Goal: Task Accomplishment & Management: Use online tool/utility

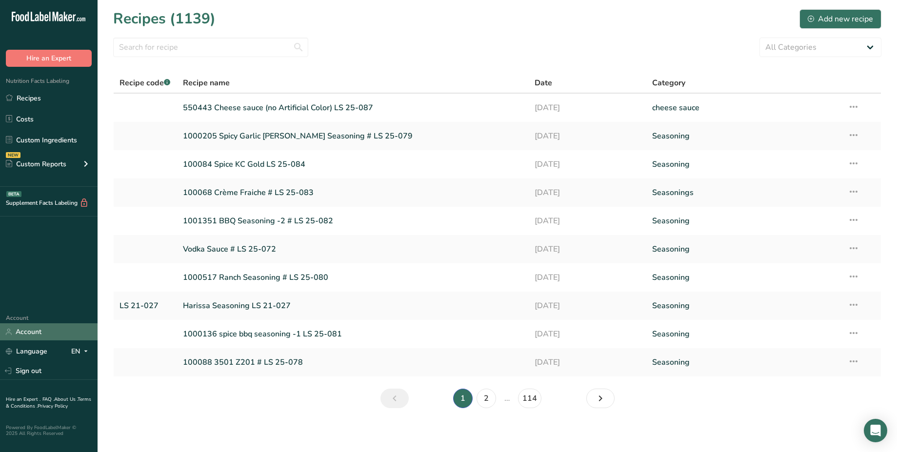
click at [50, 332] on link "Account" at bounding box center [49, 331] width 98 height 17
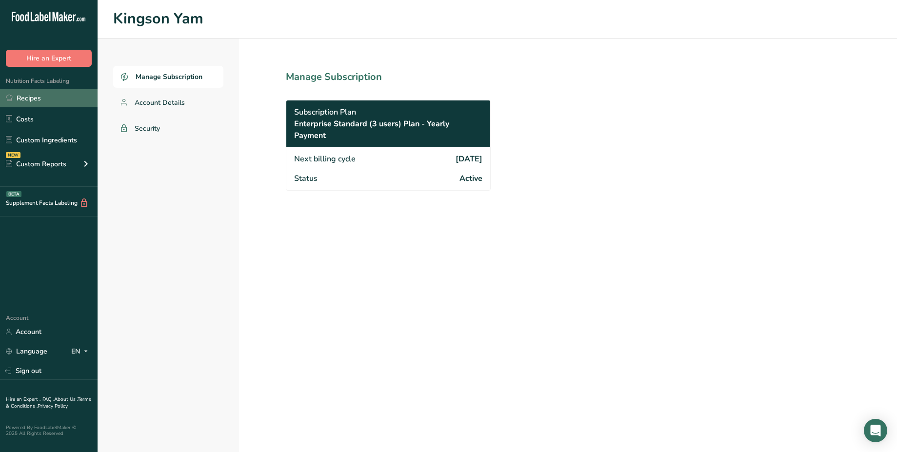
click at [39, 91] on link "Recipes" at bounding box center [49, 98] width 98 height 19
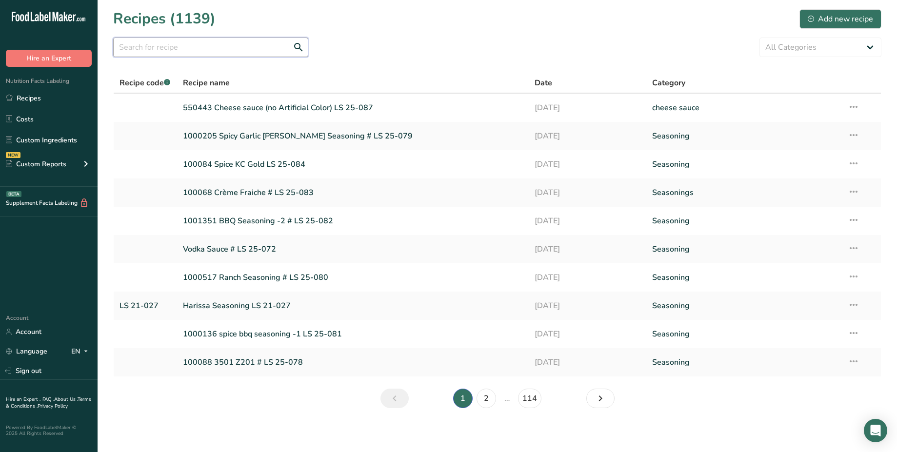
click at [202, 46] on input "text" at bounding box center [210, 48] width 195 height 20
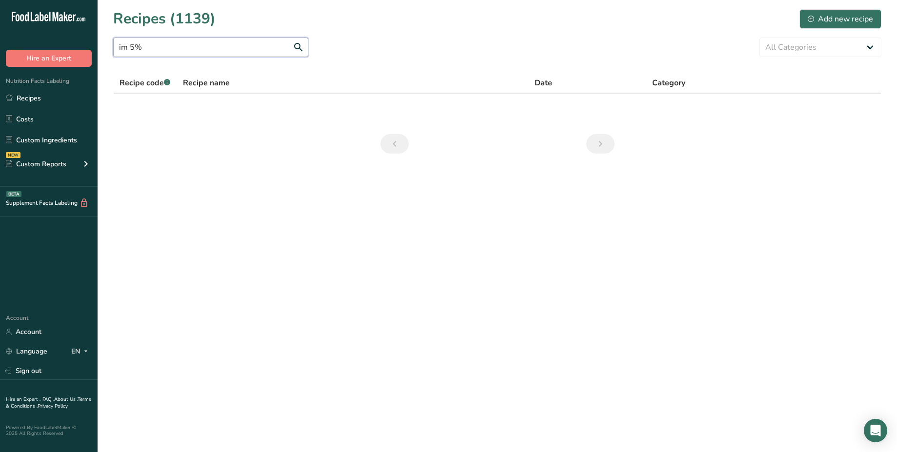
click at [202, 46] on input "im 5%" at bounding box center [210, 48] width 195 height 20
type input "im 5%"
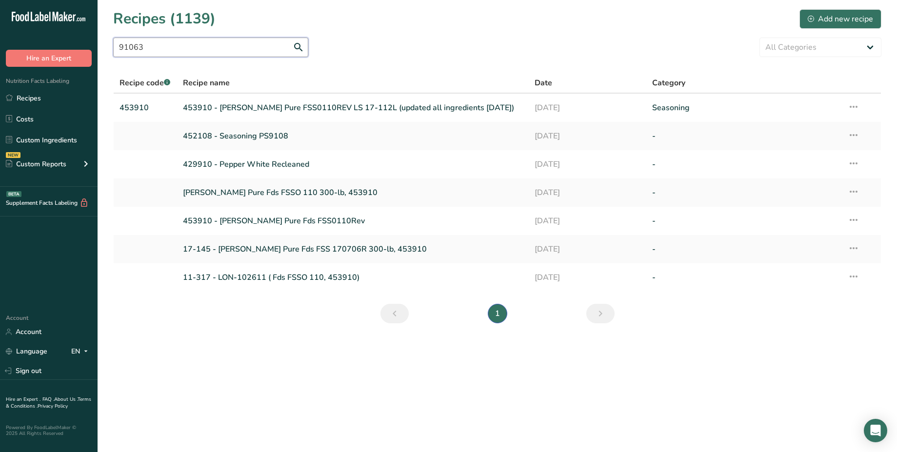
type input "910632"
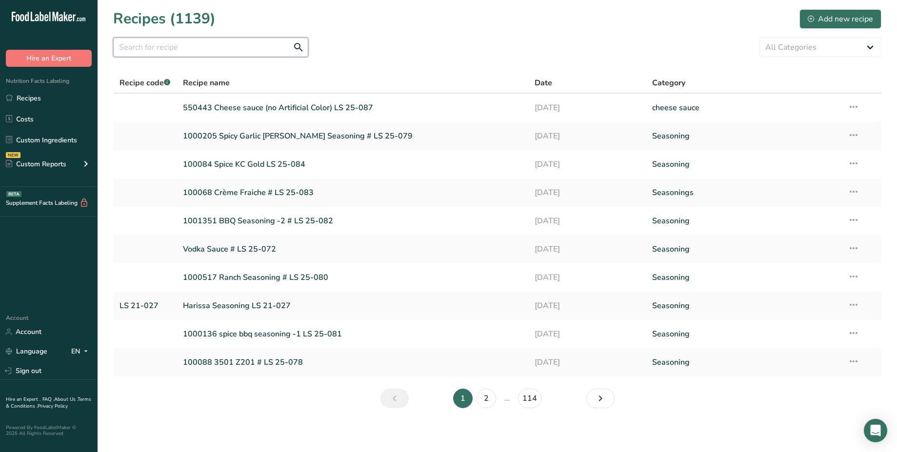
click at [162, 51] on input "text" at bounding box center [210, 48] width 195 height 20
paste input "910632"
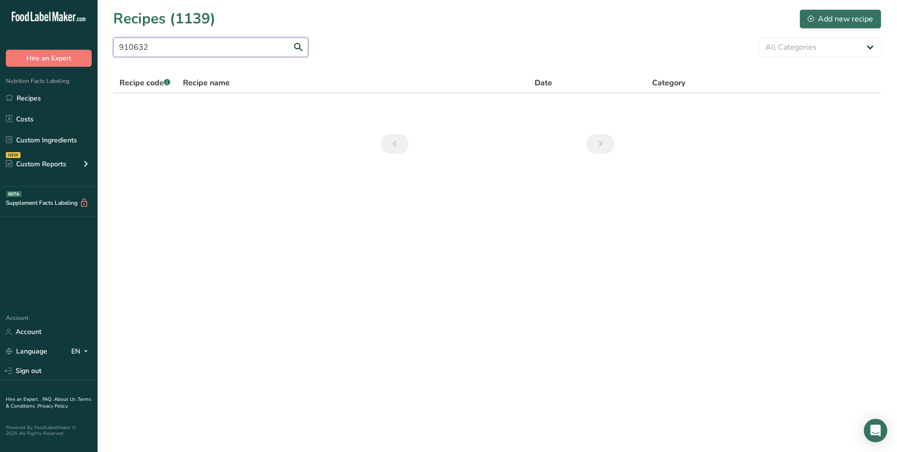
click at [236, 48] on input "910632" at bounding box center [210, 48] width 195 height 20
paste input "395309"
type input "395309"
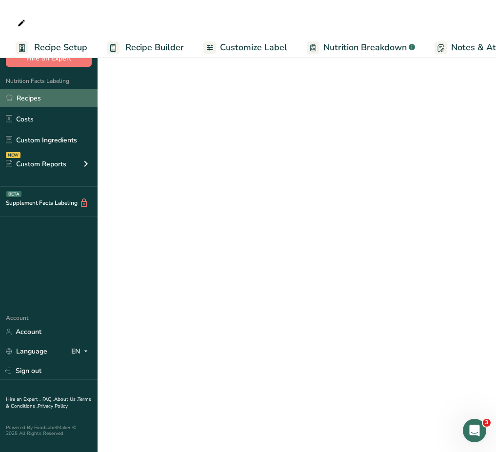
click at [50, 97] on link "Recipes" at bounding box center [49, 98] width 98 height 19
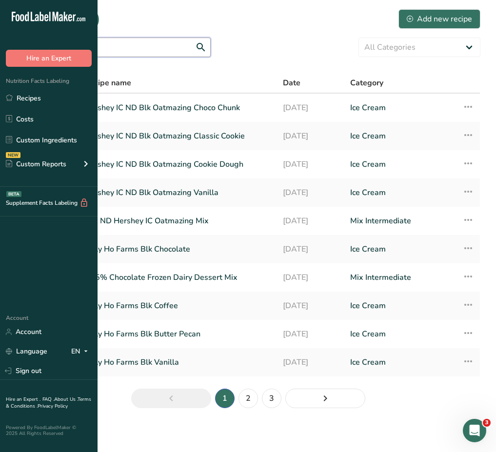
click at [211, 52] on input "text" at bounding box center [113, 48] width 195 height 20
paste input "910632"
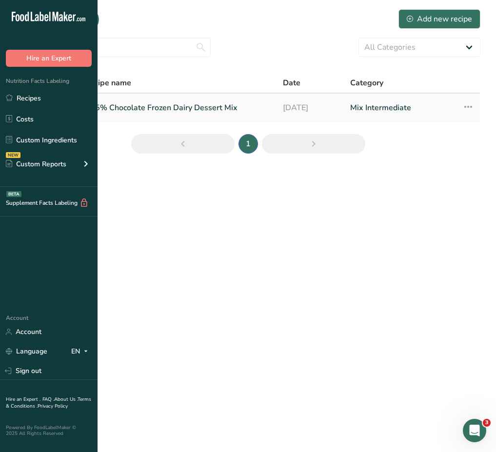
click at [218, 112] on link "IM 5% Chocolate Frozen Dairy Dessert Mix" at bounding box center [177, 108] width 187 height 20
click at [211, 54] on input "910632" at bounding box center [113, 48] width 195 height 20
type input "30225"
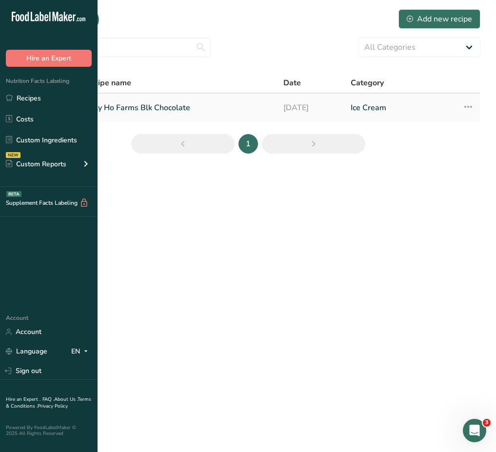
click at [243, 110] on link "Tally Ho Farms Blk Chocolate" at bounding box center [177, 108] width 187 height 20
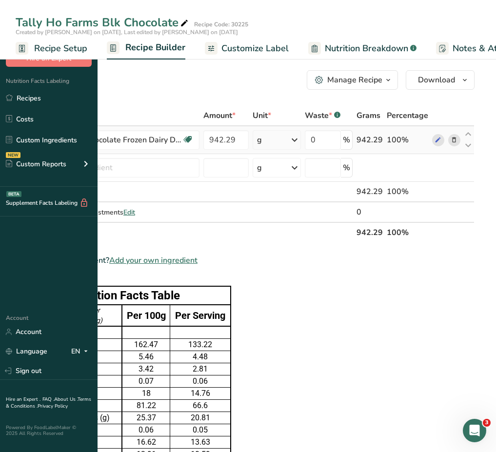
click at [28, 142] on icon at bounding box center [22, 140] width 12 height 18
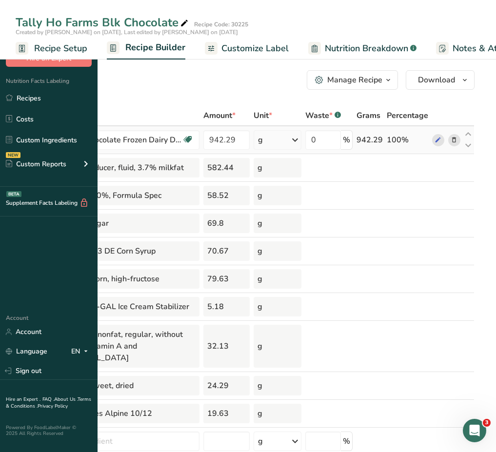
click at [31, 142] on icon at bounding box center [22, 140] width 18 height 12
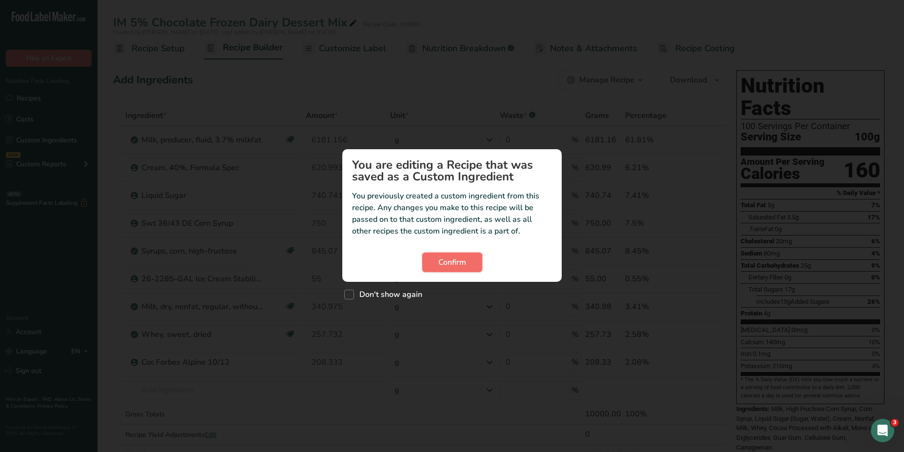
click at [467, 266] on button "Confirm" at bounding box center [452, 263] width 60 height 20
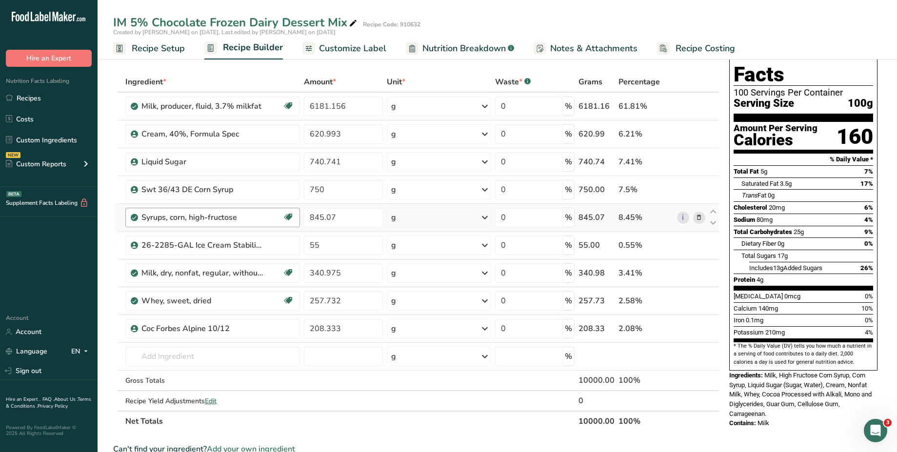
scroll to position [374, 0]
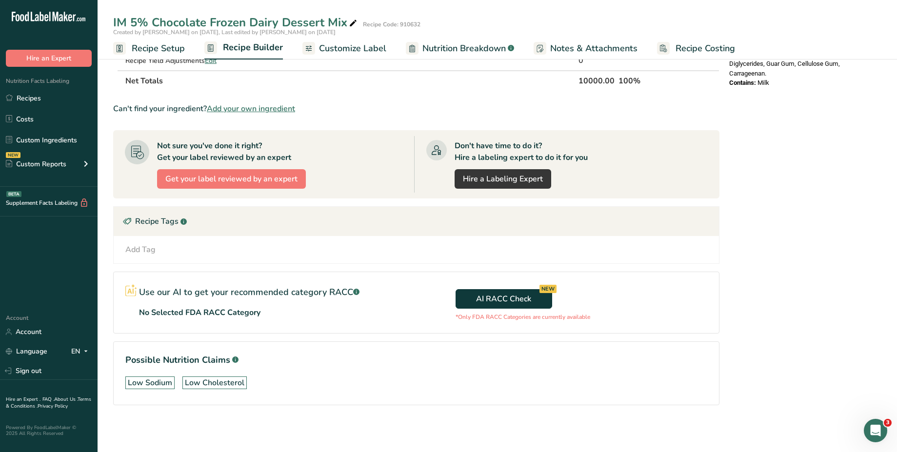
click at [181, 247] on div "Add Tag Standard Tags Custom Tags Source of Antioxidants Prebiotic Effect Sourc…" at bounding box center [415, 250] width 589 height 12
click at [144, 251] on div "Add Tag" at bounding box center [140, 250] width 30 height 12
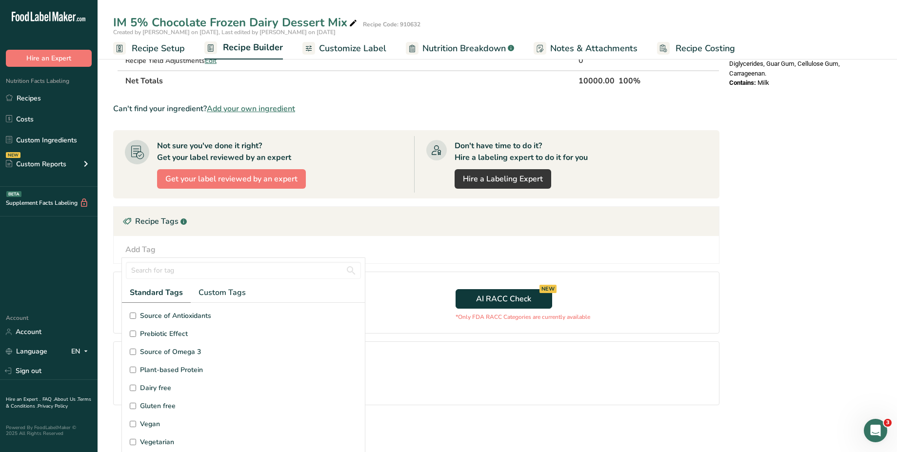
click at [232, 219] on div "Recipe Tags .a-a{fill:#347362;}.b-a{fill:#fff;}" at bounding box center [416, 221] width 605 height 29
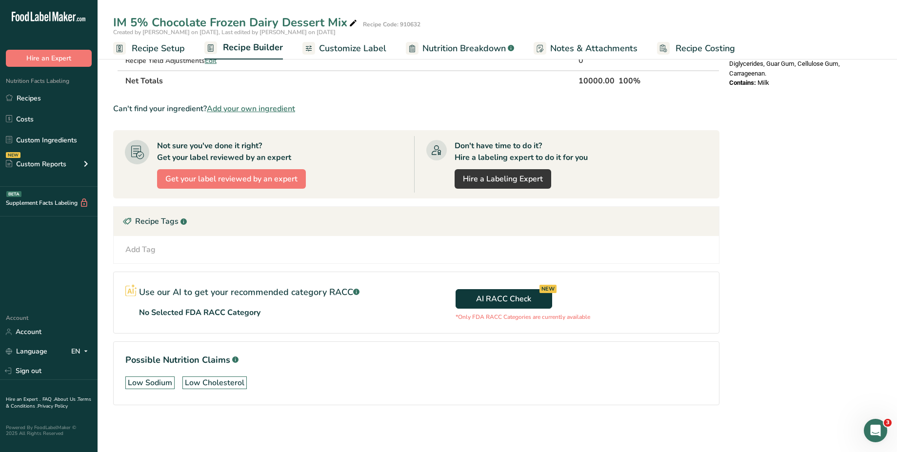
scroll to position [0, 0]
